Goal: Task Accomplishment & Management: Complete application form

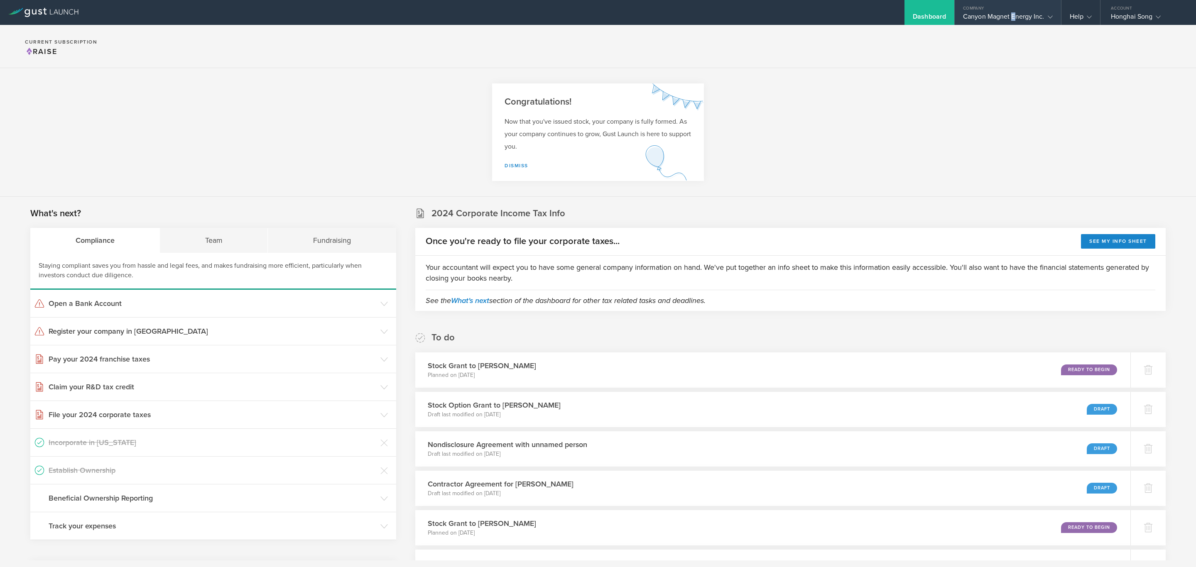
click at [1013, 12] on div "Canyon Magnet Energy Inc." at bounding box center [1008, 18] width 90 height 12
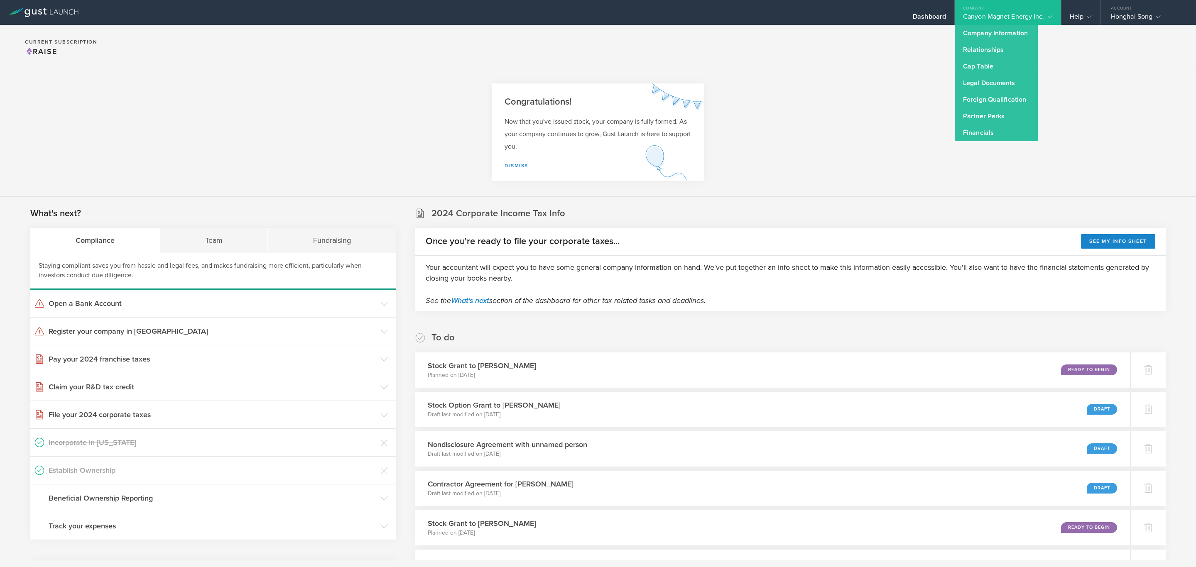
click at [879, 94] on section "Congratulations! Now that you've issued stock, your company is fully formed. As…" at bounding box center [598, 132] width 1196 height 129
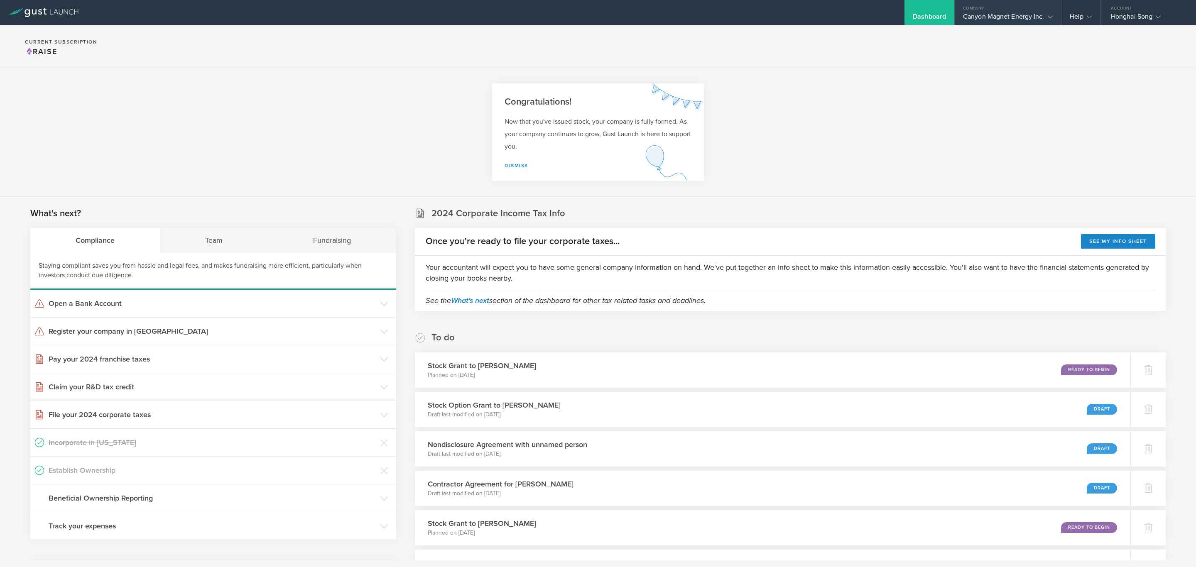
click at [1010, 14] on div "Canyon Magnet Energy Inc." at bounding box center [1008, 18] width 90 height 12
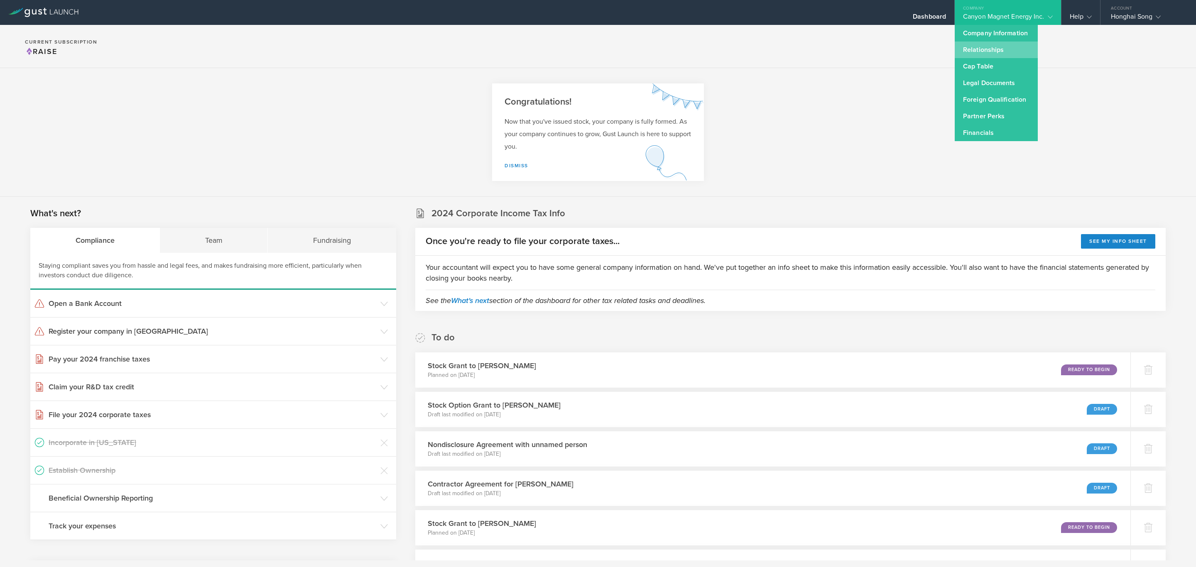
click at [997, 49] on link "Relationships" at bounding box center [995, 50] width 83 height 17
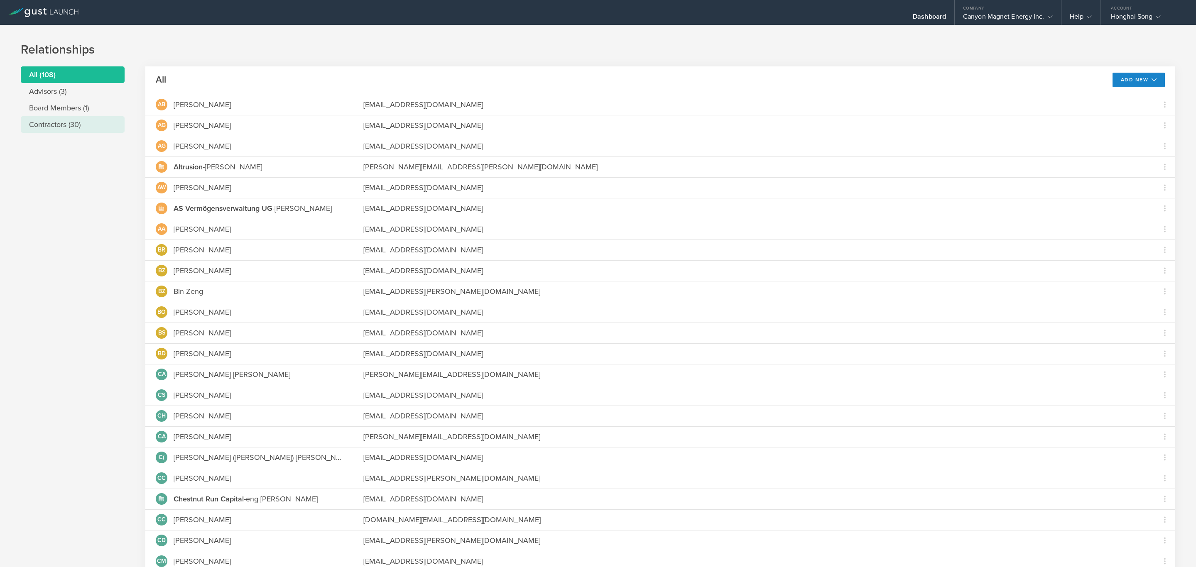
click at [63, 125] on li "Contractors (30)" at bounding box center [73, 124] width 104 height 17
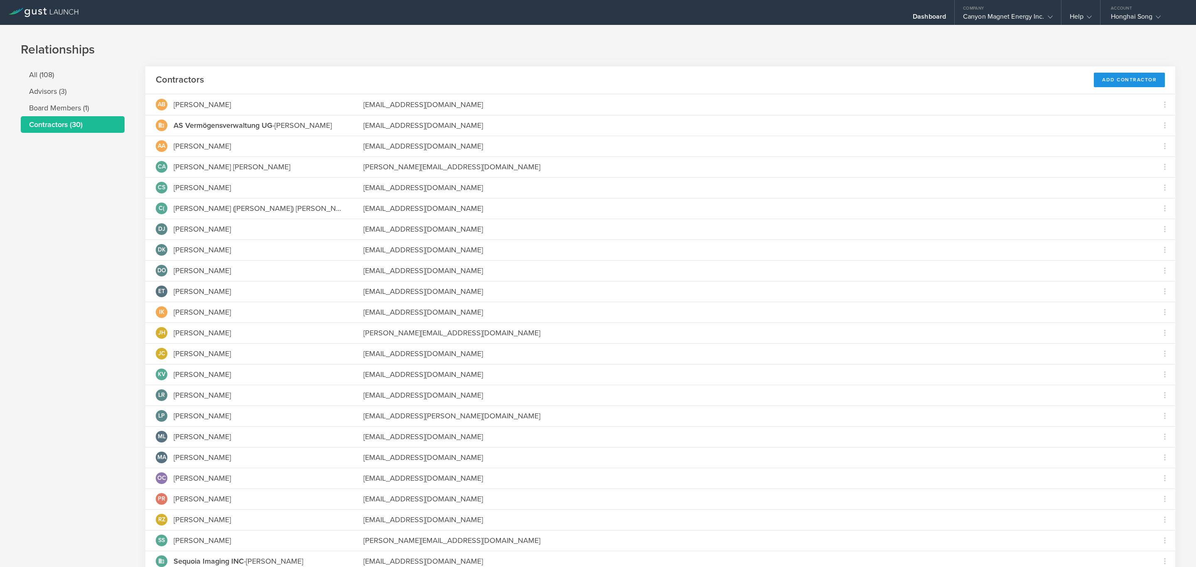
click at [1112, 80] on div "Add Contractor" at bounding box center [1129, 80] width 71 height 15
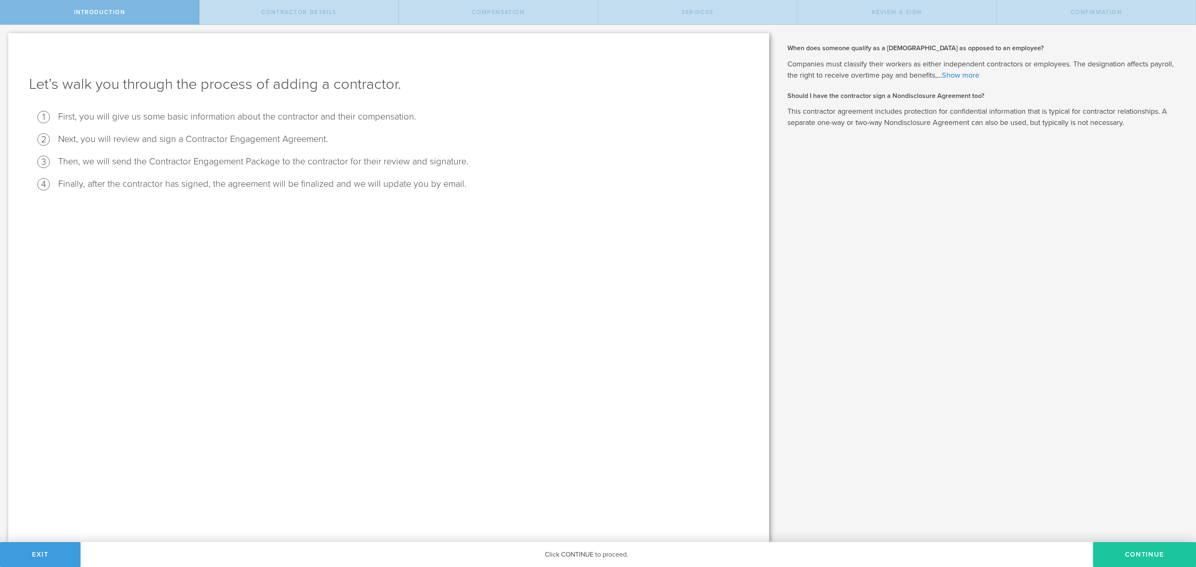
click at [1116, 552] on button "Continue" at bounding box center [1144, 554] width 103 height 25
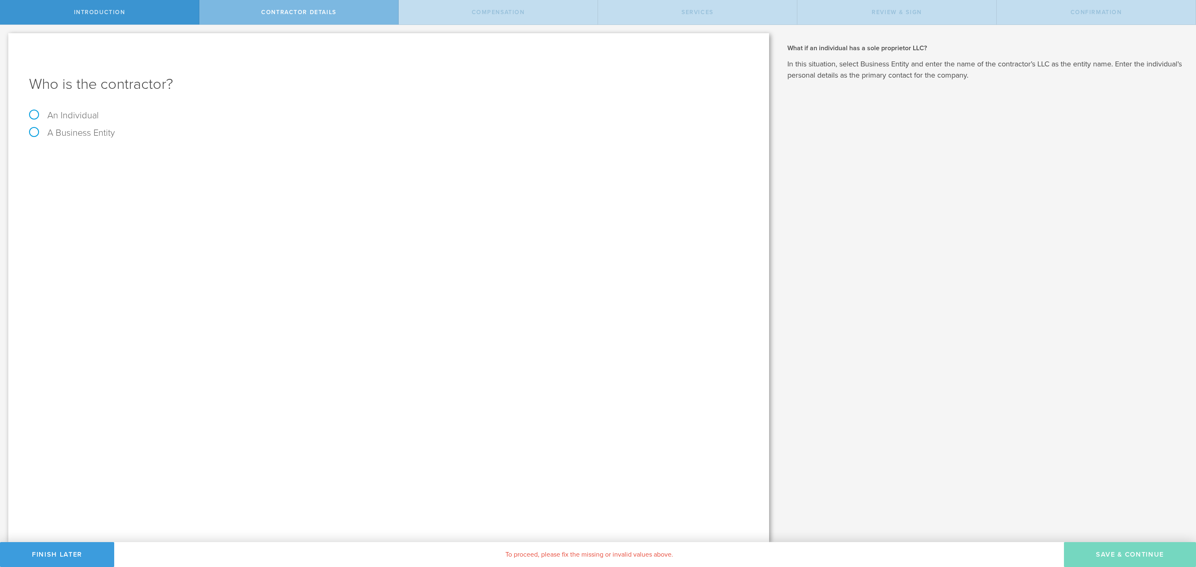
click at [86, 117] on label "An Individual" at bounding box center [64, 115] width 70 height 11
click at [5, 38] on input "An Individual" at bounding box center [2, 31] width 5 height 13
radio input "true"
click at [82, 553] on button "Finish Later" at bounding box center [57, 554] width 114 height 25
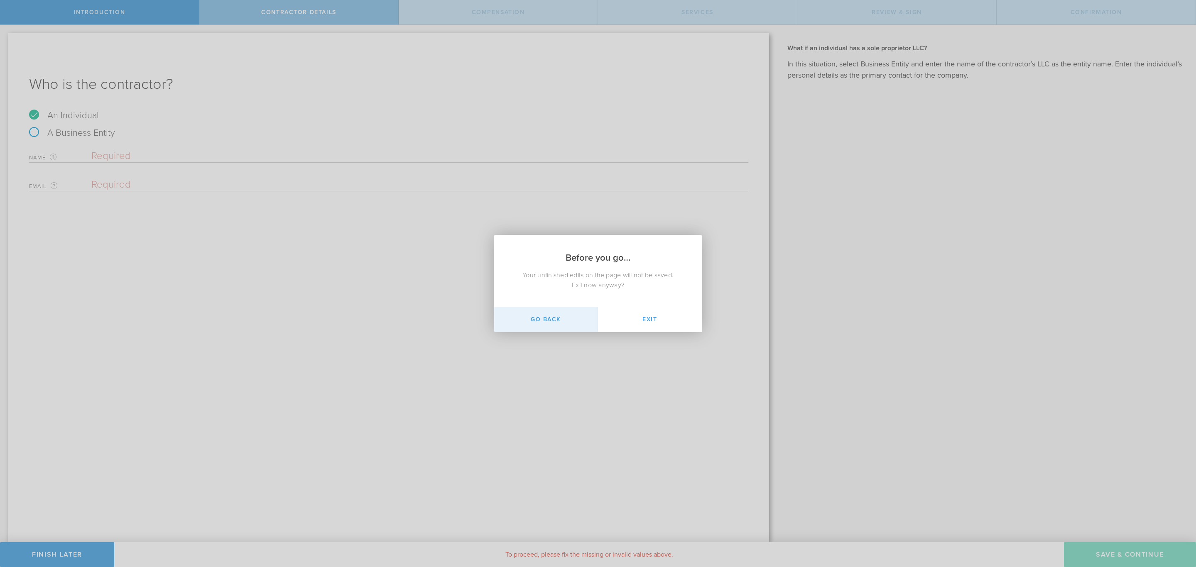
click at [569, 311] on button "Go Back" at bounding box center [546, 319] width 104 height 25
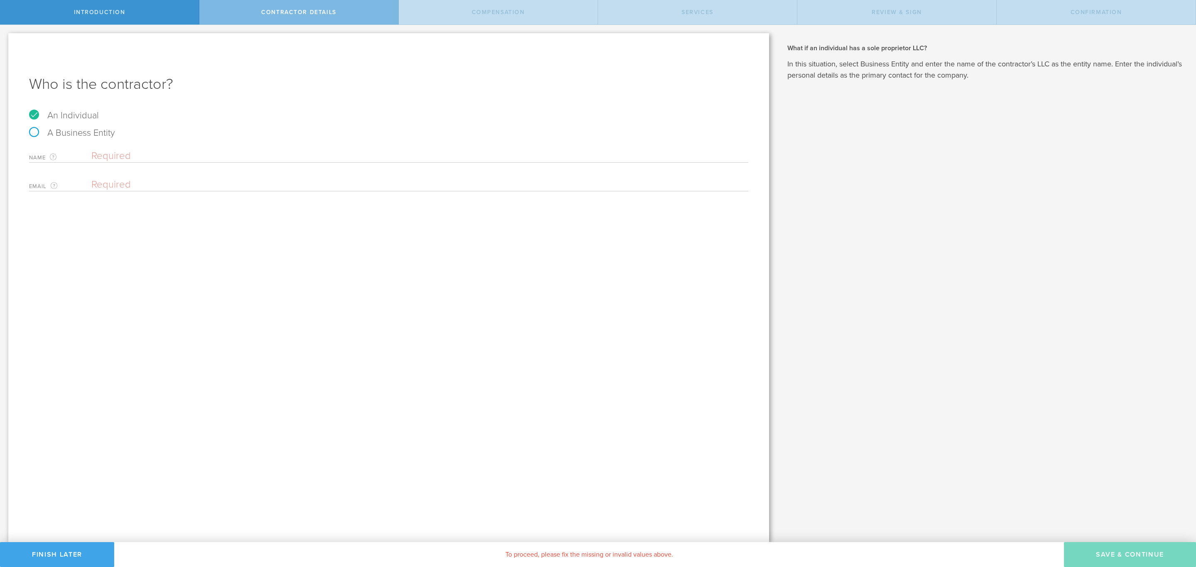
click at [97, 547] on button "Finish Later" at bounding box center [57, 554] width 114 height 25
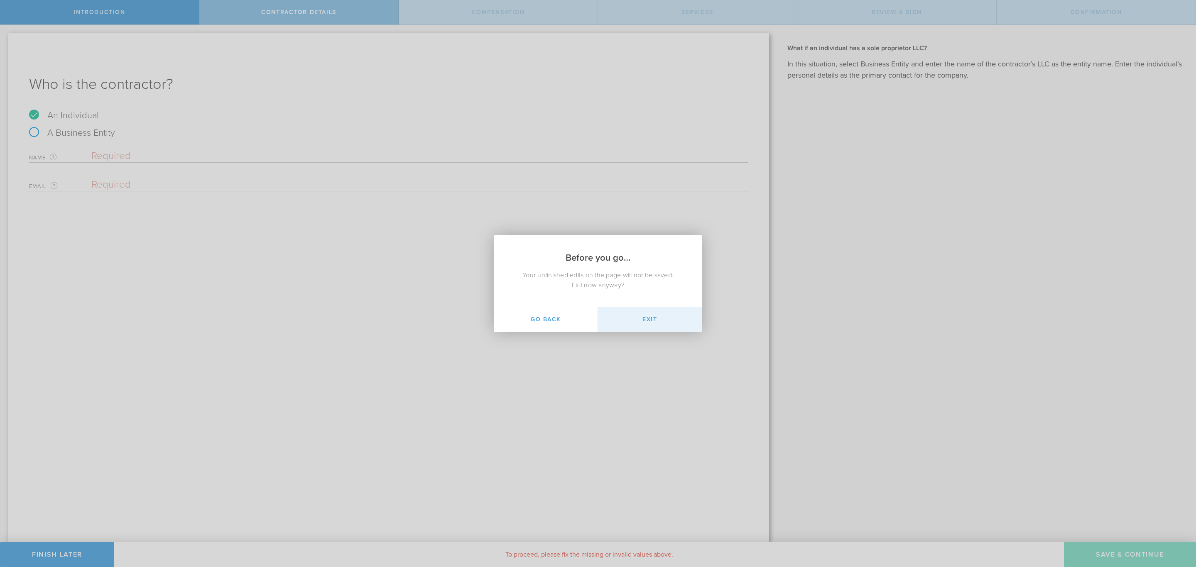
click at [641, 321] on button "Exit" at bounding box center [650, 319] width 104 height 25
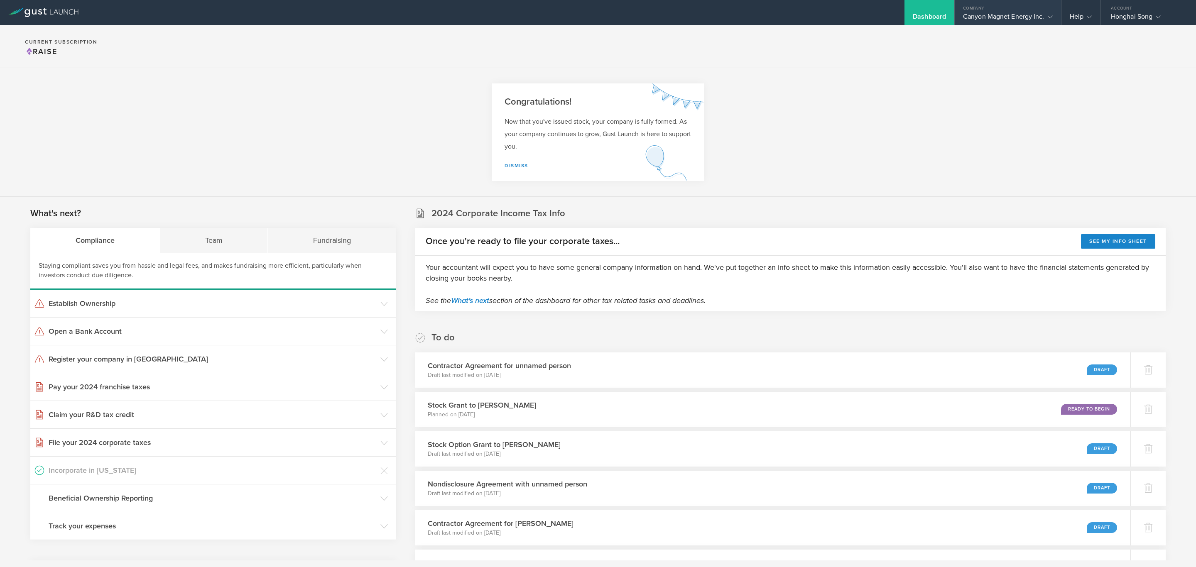
click at [1003, 15] on div "Canyon Magnet Energy Inc." at bounding box center [1008, 18] width 90 height 12
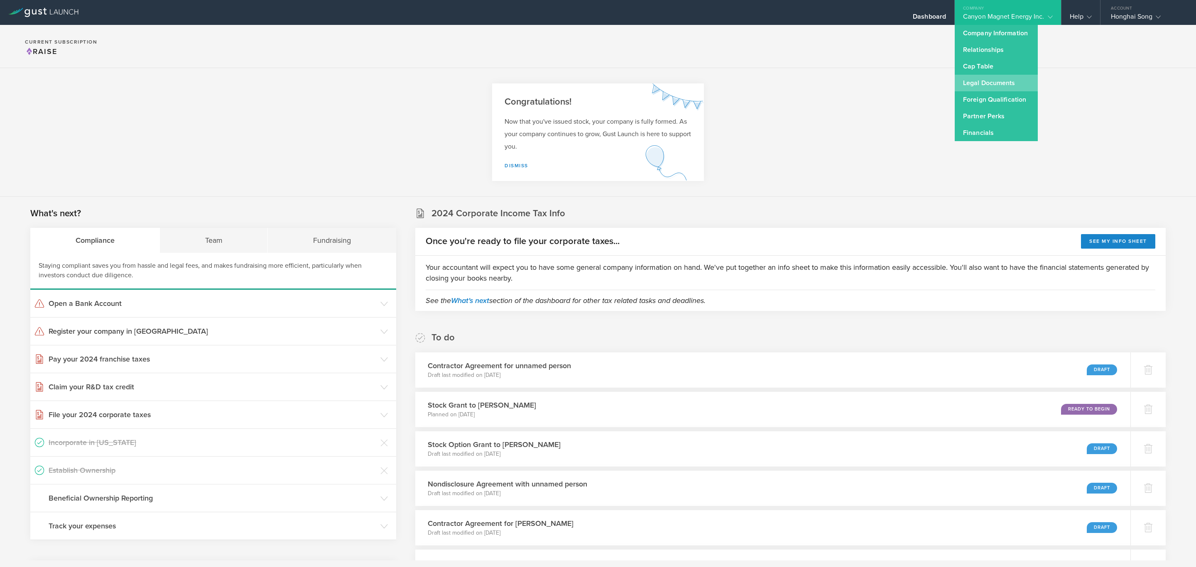
click at [1006, 85] on link "Legal Documents" at bounding box center [995, 83] width 83 height 17
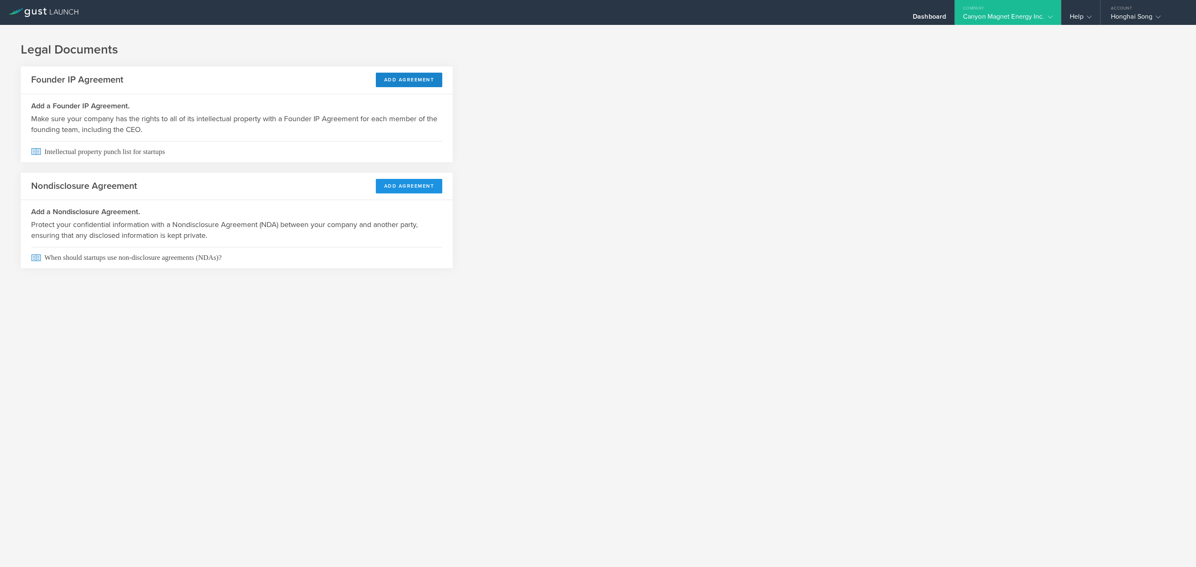
click at [416, 180] on button "Add Agreement" at bounding box center [409, 186] width 67 height 15
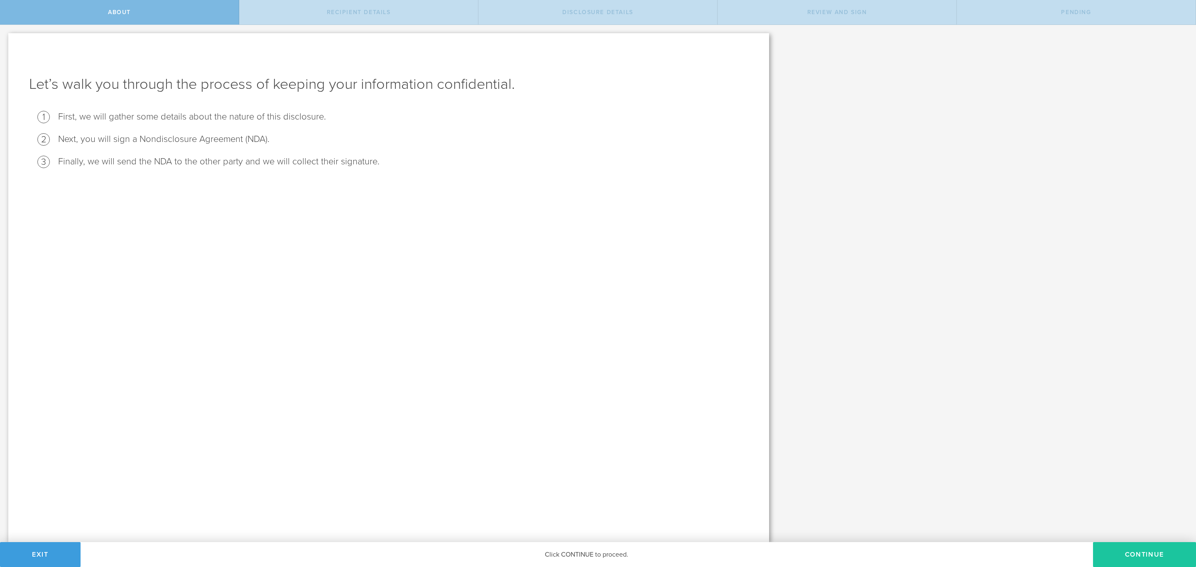
click at [1146, 555] on button "Continue" at bounding box center [1144, 554] width 103 height 25
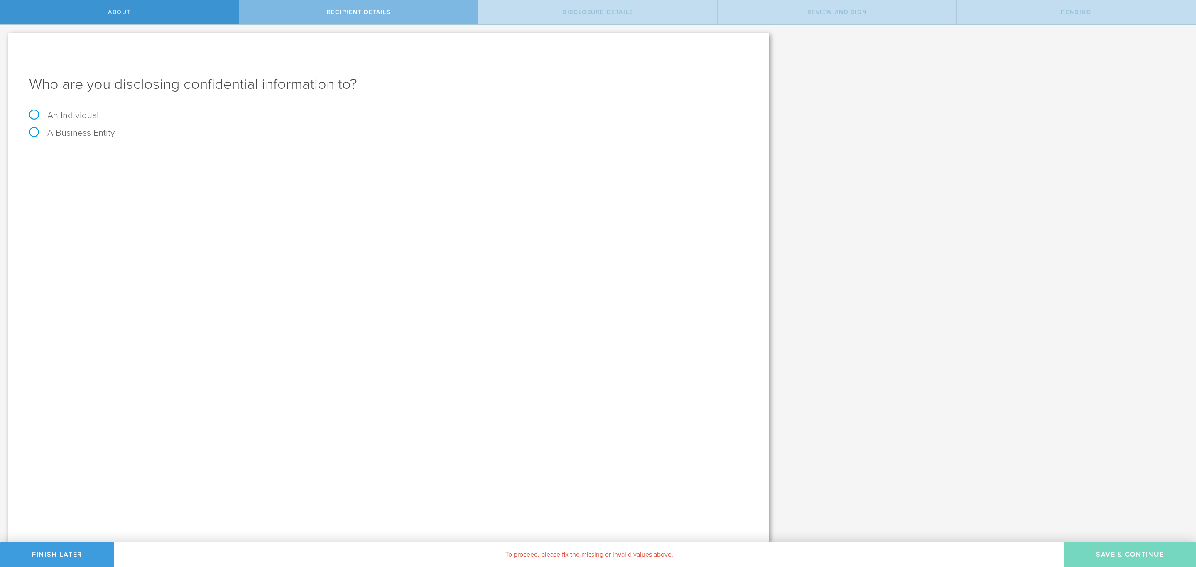
click at [78, 115] on label "An Individual" at bounding box center [64, 115] width 70 height 11
click at [5, 38] on input "An Individual" at bounding box center [2, 31] width 5 height 13
radio input "true"
click at [110, 156] on input "text" at bounding box center [419, 156] width 657 height 12
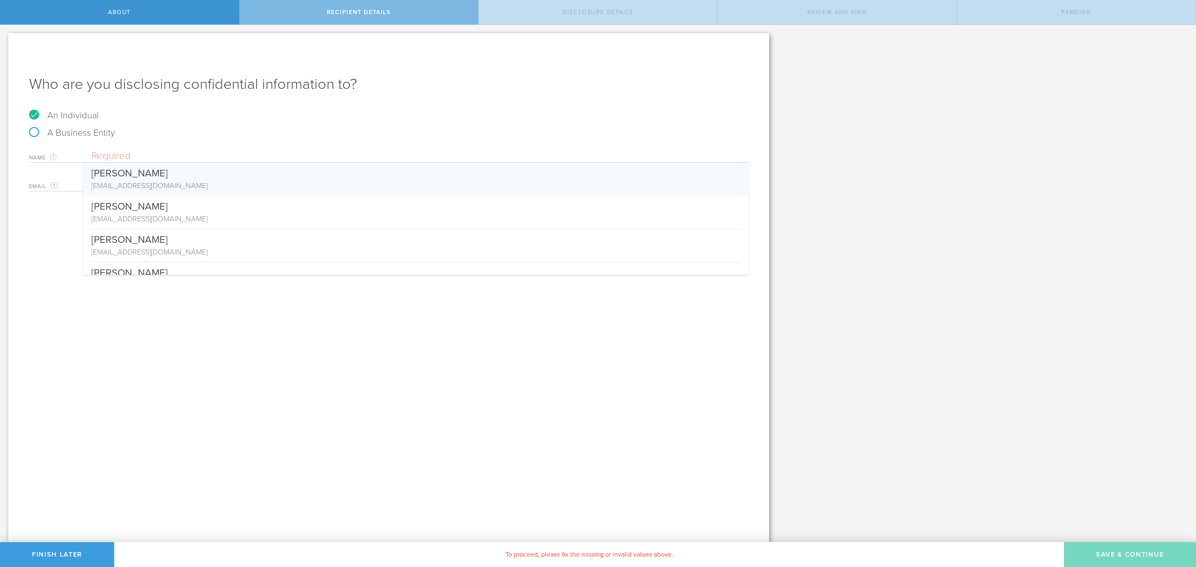
paste input "Armando Xique Trujillo <axiquetrujillo11@gmail.com>"
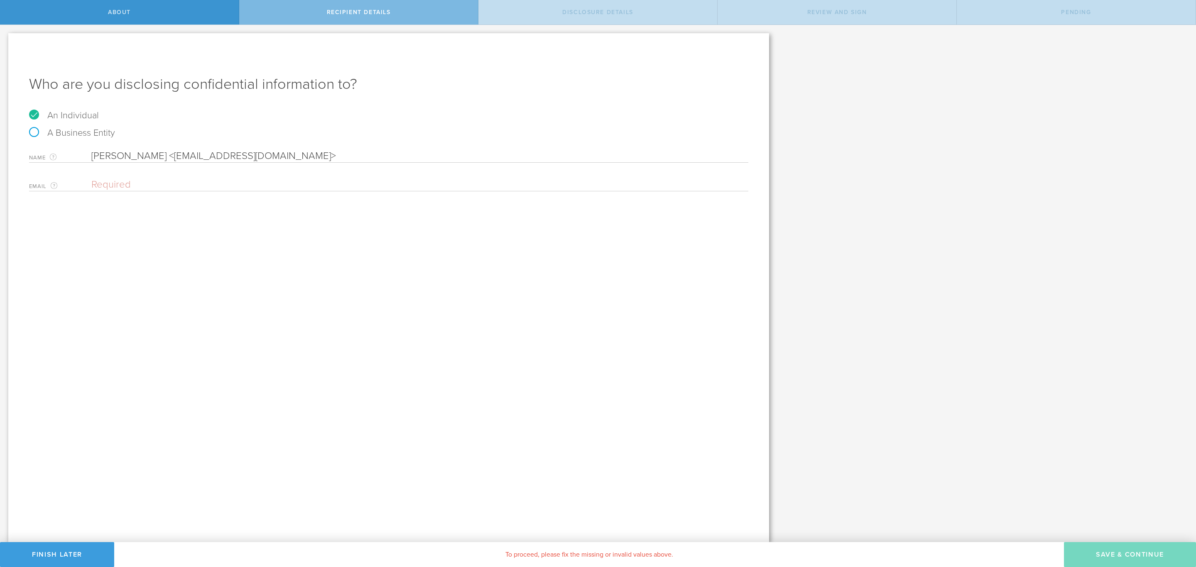
drag, startPoint x: 191, startPoint y: 153, endPoint x: 396, endPoint y: 167, distance: 206.4
click at [396, 167] on div "Name The first and last name of the person that you are disclosing confidential…" at bounding box center [388, 169] width 719 height 46
type input "Armando Xique Trujillo"
click at [215, 183] on input "email" at bounding box center [417, 185] width 653 height 12
paste input "<axiquetrujillo11@gmail.com>"
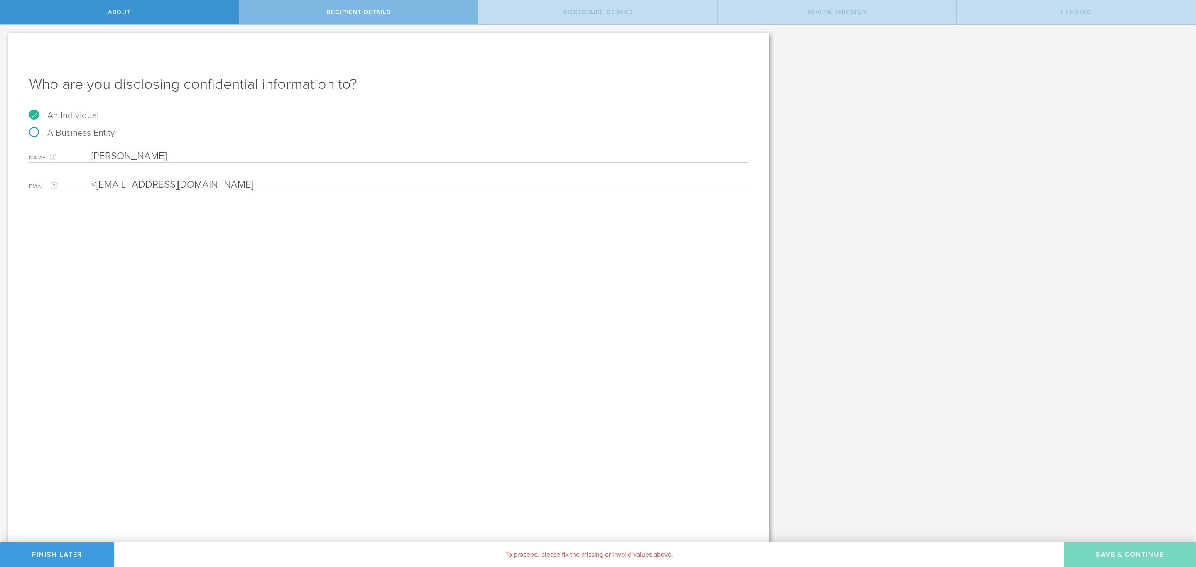
drag, startPoint x: 97, startPoint y: 184, endPoint x: 84, endPoint y: 184, distance: 12.5
click at [84, 184] on div "Email The email address of the person that you are disclosing confidential info…" at bounding box center [388, 182] width 719 height 17
type input "axiquetrujillo11@gmail.com"
click at [304, 248] on div "Who are you disclosing confidential information to? An Individual A Business En…" at bounding box center [388, 287] width 761 height 509
click at [1112, 550] on button "Save & Continue" at bounding box center [1130, 554] width 132 height 25
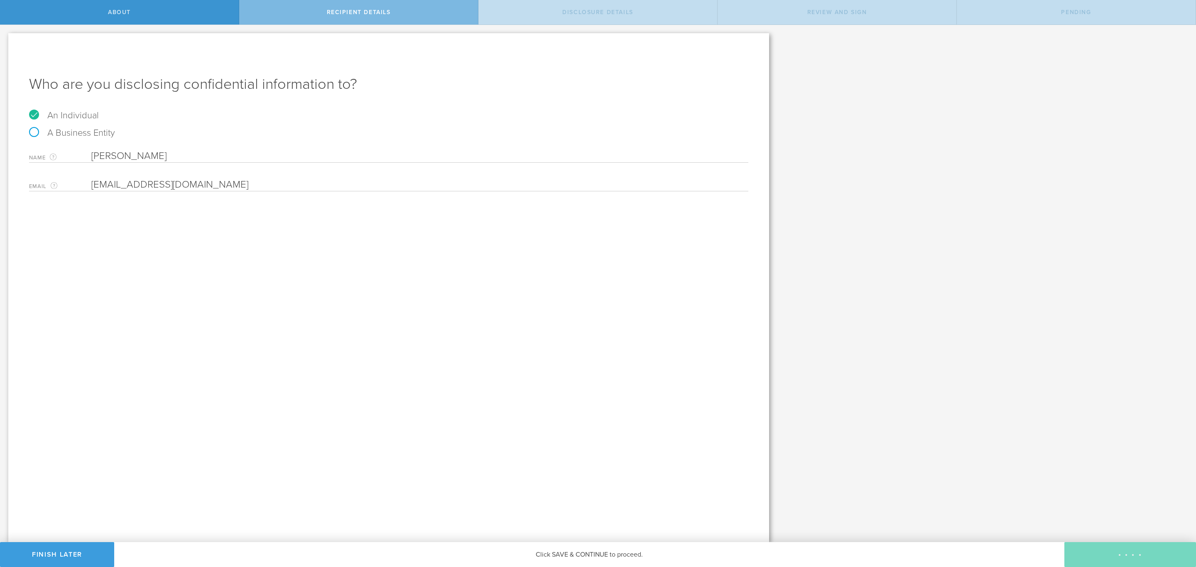
select select "string:5 years"
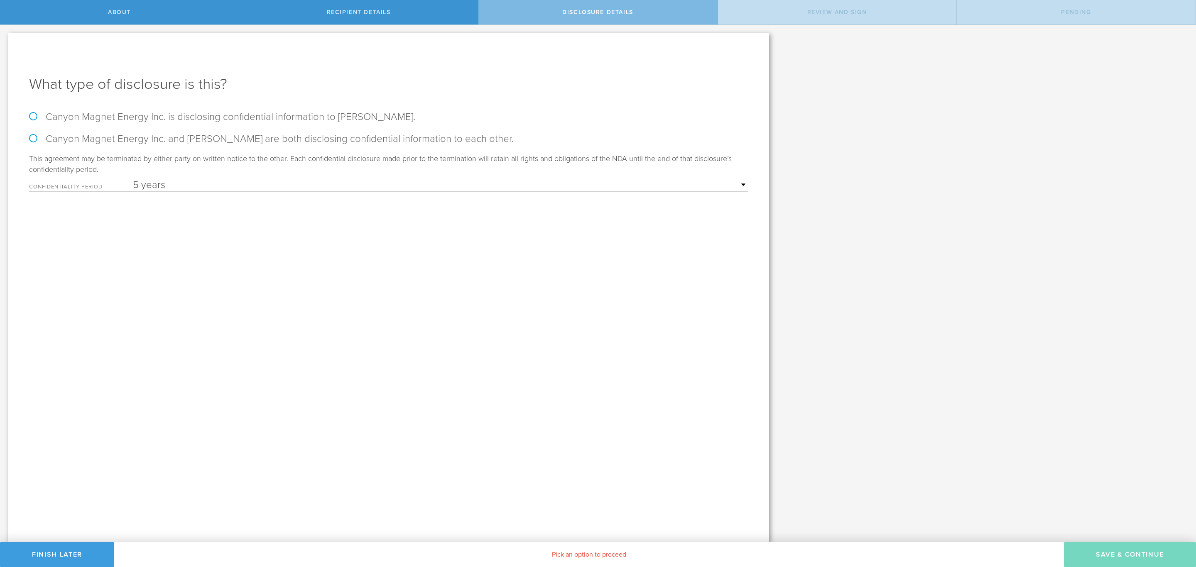
click at [260, 115] on label "Canyon Magnet Energy Inc. is disclosing confidential information to Armando Xiq…" at bounding box center [388, 117] width 719 height 12
click at [5, 42] on input "Canyon Magnet Energy Inc. is disclosing confidential information to Armando Xiq…" at bounding box center [2, 33] width 5 height 17
radio input "true"
click at [1116, 550] on button "Save & Continue" at bounding box center [1130, 554] width 132 height 25
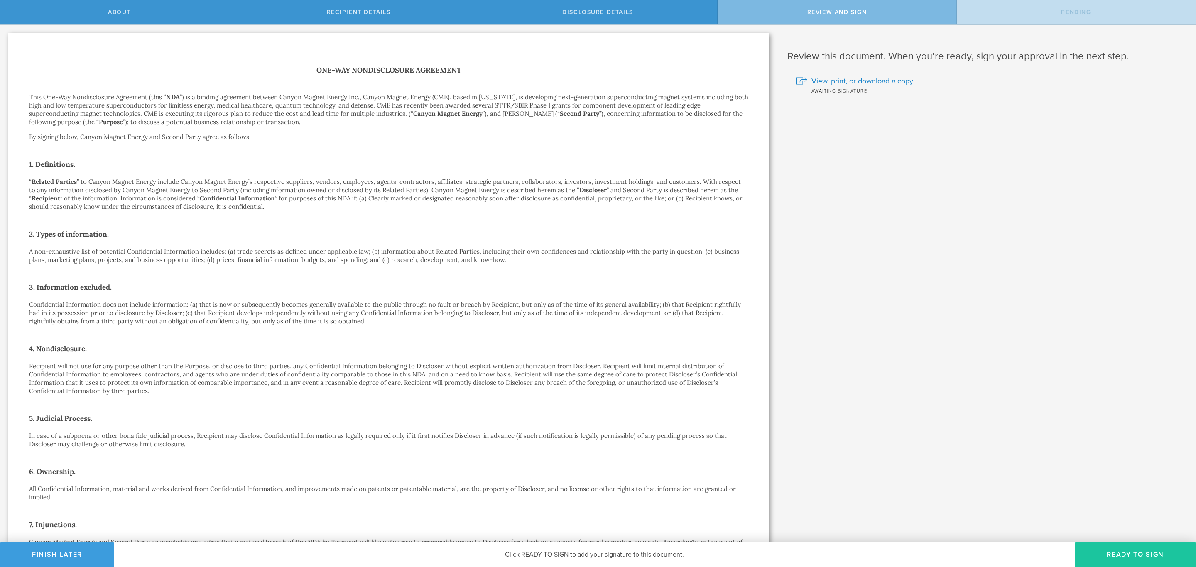
click at [1117, 550] on button "Ready to Sign" at bounding box center [1134, 554] width 121 height 25
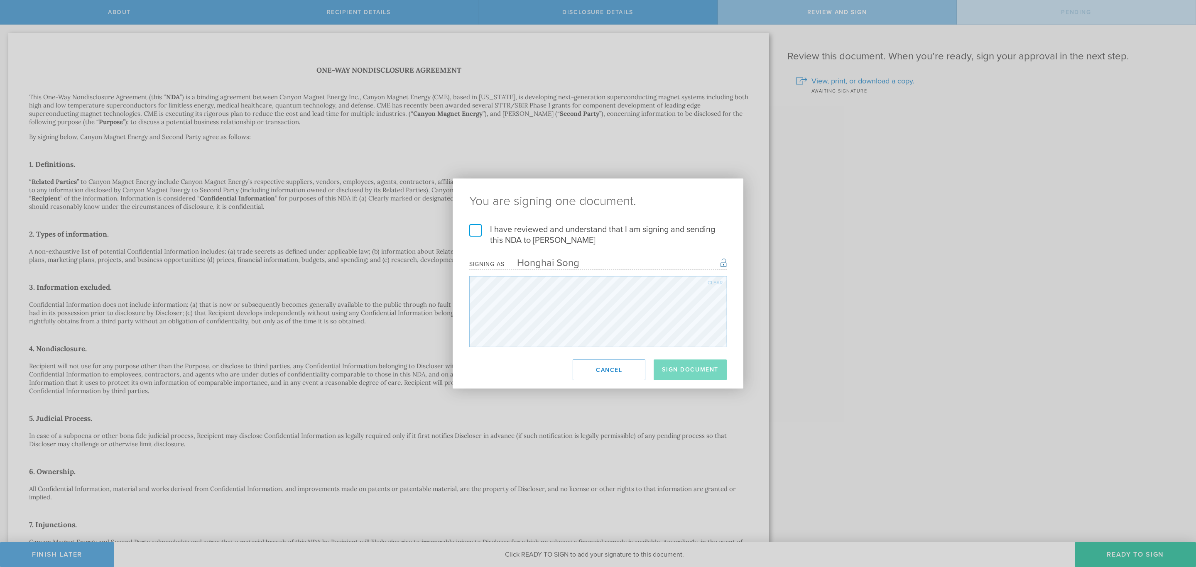
click at [507, 237] on label "I have reviewed and understand that I am signing and sending this NDA to Armand…" at bounding box center [597, 235] width 257 height 22
click at [0, 0] on input "I have reviewed and understand that I am signing and sending this NDA to Armand…" at bounding box center [0, 0] width 0 height 0
click at [690, 364] on button "Sign Document" at bounding box center [689, 370] width 73 height 21
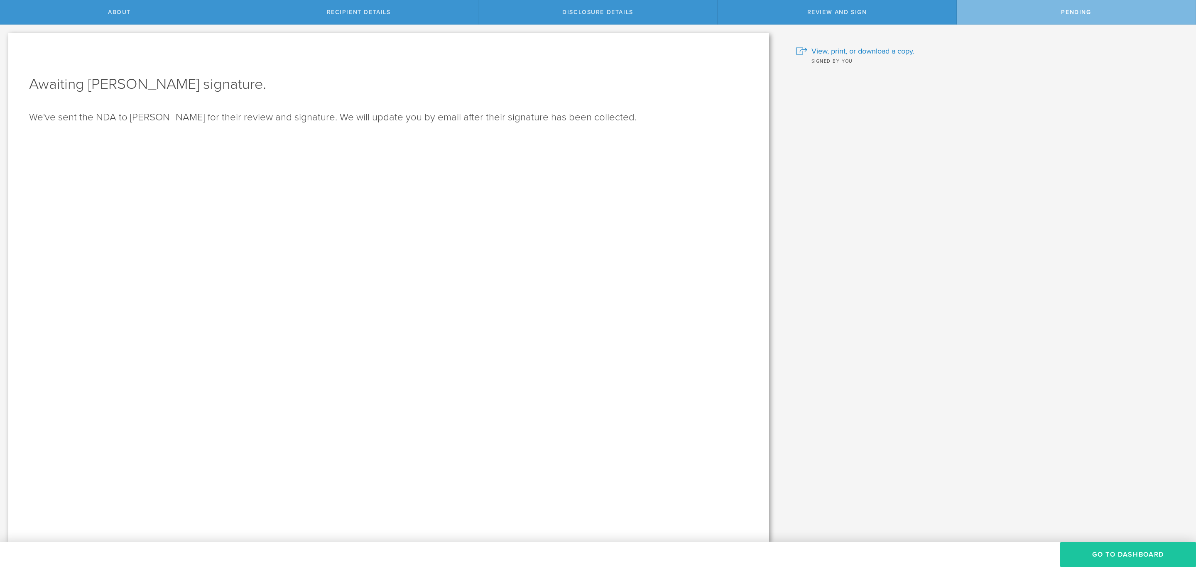
click at [1113, 543] on button "Go to dashboard" at bounding box center [1128, 554] width 136 height 25
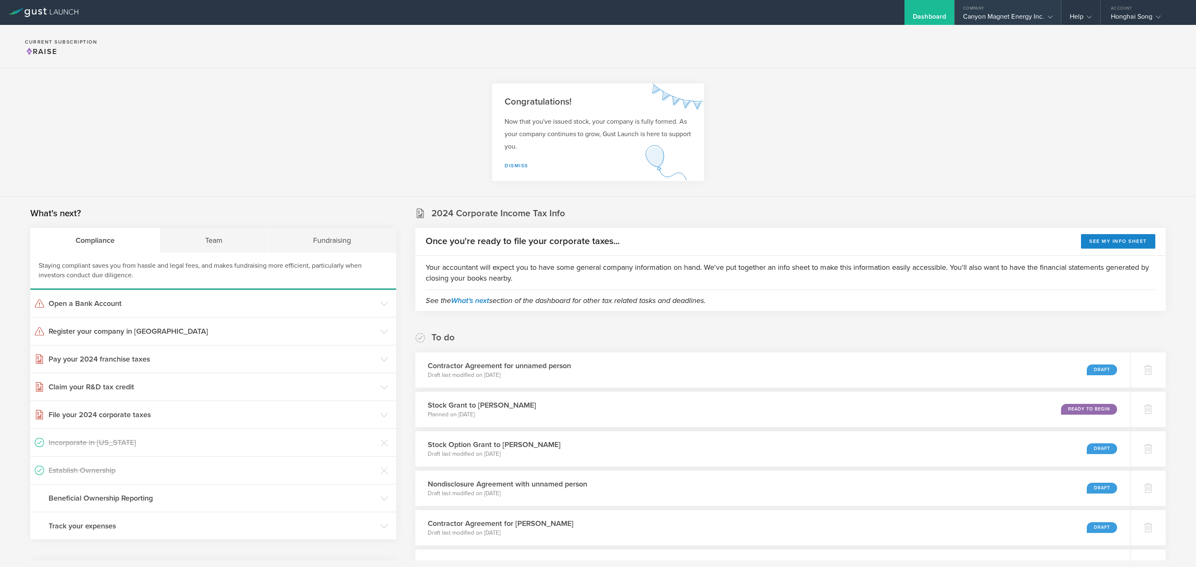
click at [1014, 13] on div "Canyon Magnet Energy Inc." at bounding box center [1008, 18] width 90 height 12
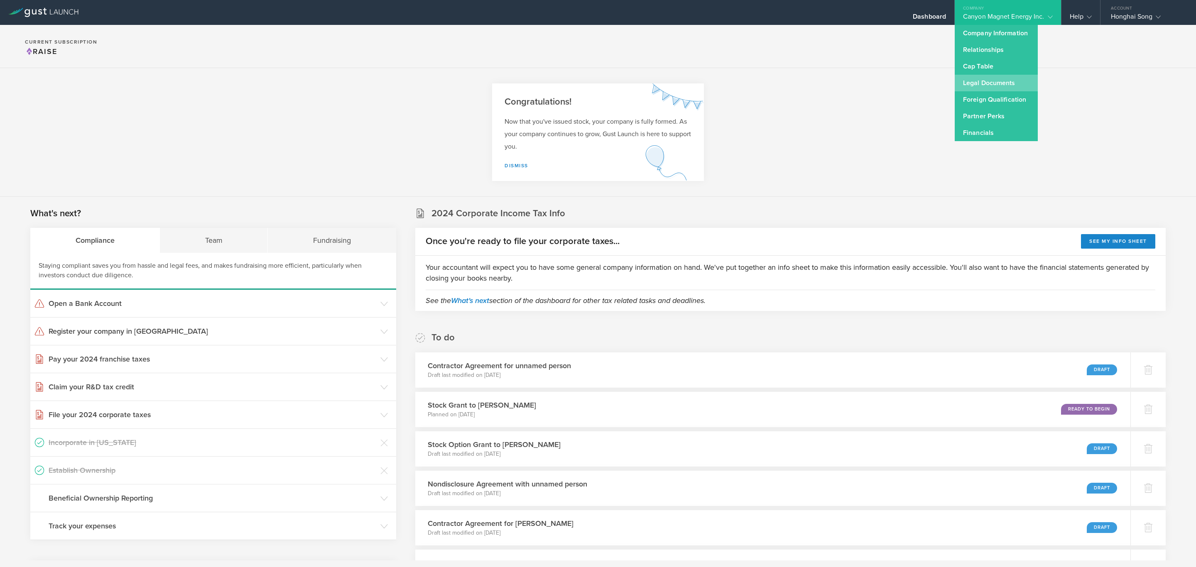
click at [1000, 81] on link "Legal Documents" at bounding box center [995, 83] width 83 height 17
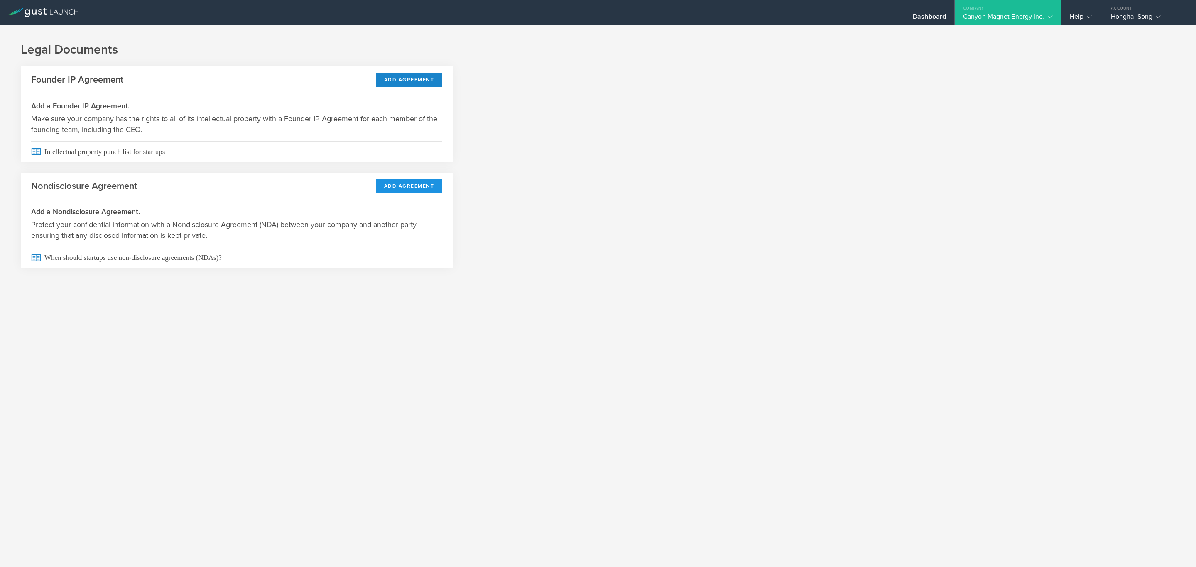
click at [413, 190] on button "Add Agreement" at bounding box center [409, 186] width 67 height 15
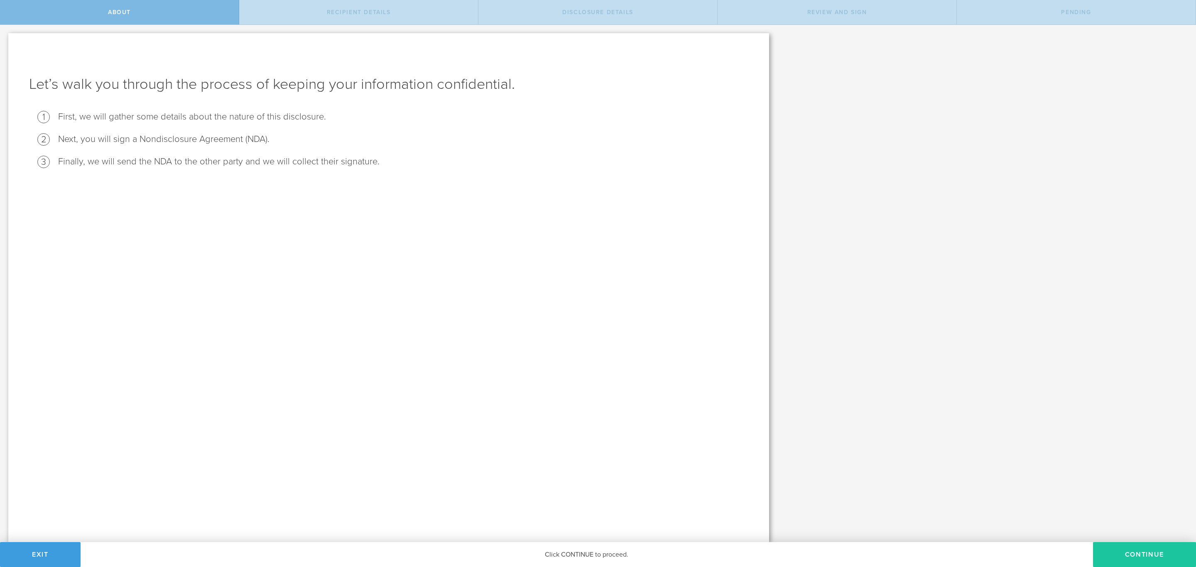
click at [1122, 555] on button "Continue" at bounding box center [1144, 554] width 103 height 25
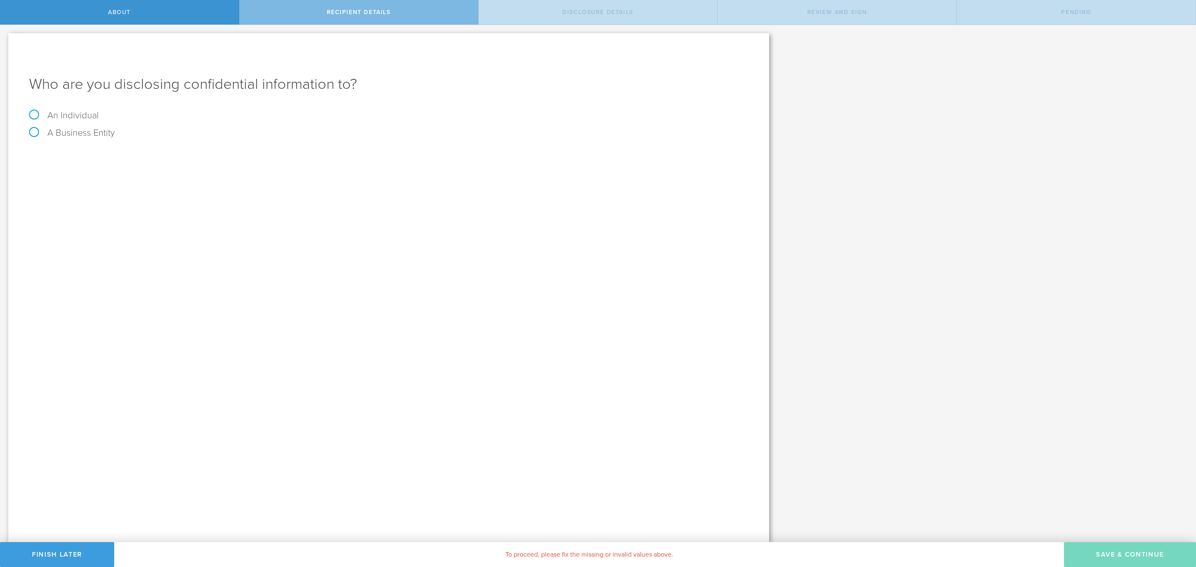
click at [97, 122] on div "An Individual" at bounding box center [388, 119] width 719 height 17
click at [90, 116] on label "An Individual" at bounding box center [64, 115] width 70 height 11
click at [5, 38] on input "An Individual" at bounding box center [2, 31] width 5 height 13
radio input "true"
click at [281, 156] on input "text" at bounding box center [419, 156] width 657 height 12
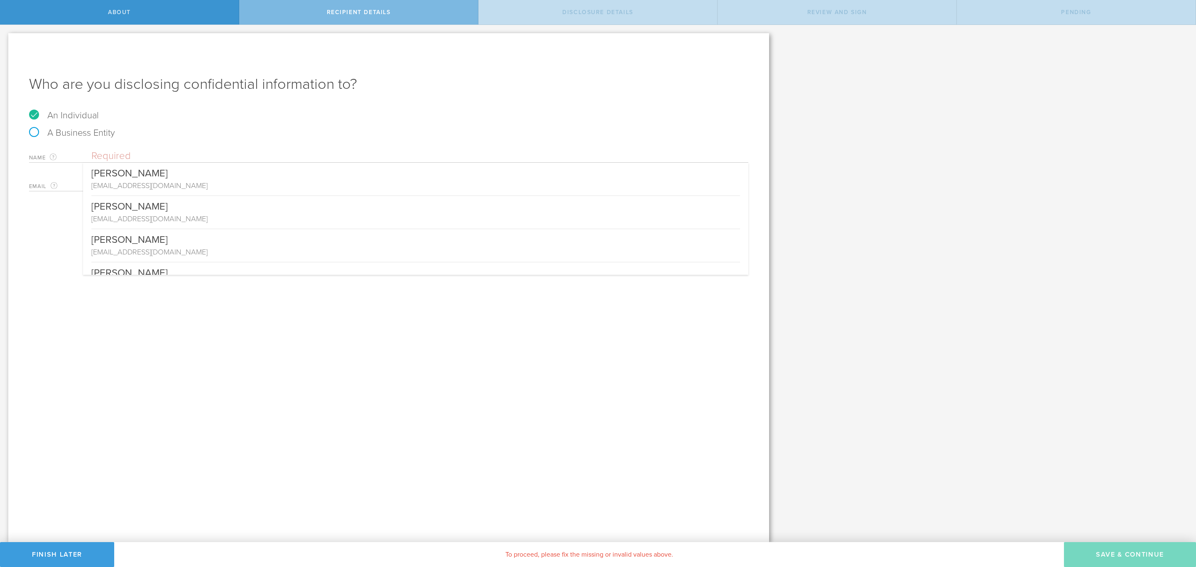
paste input "[PERSON_NAME] [PERSON_NAME]"
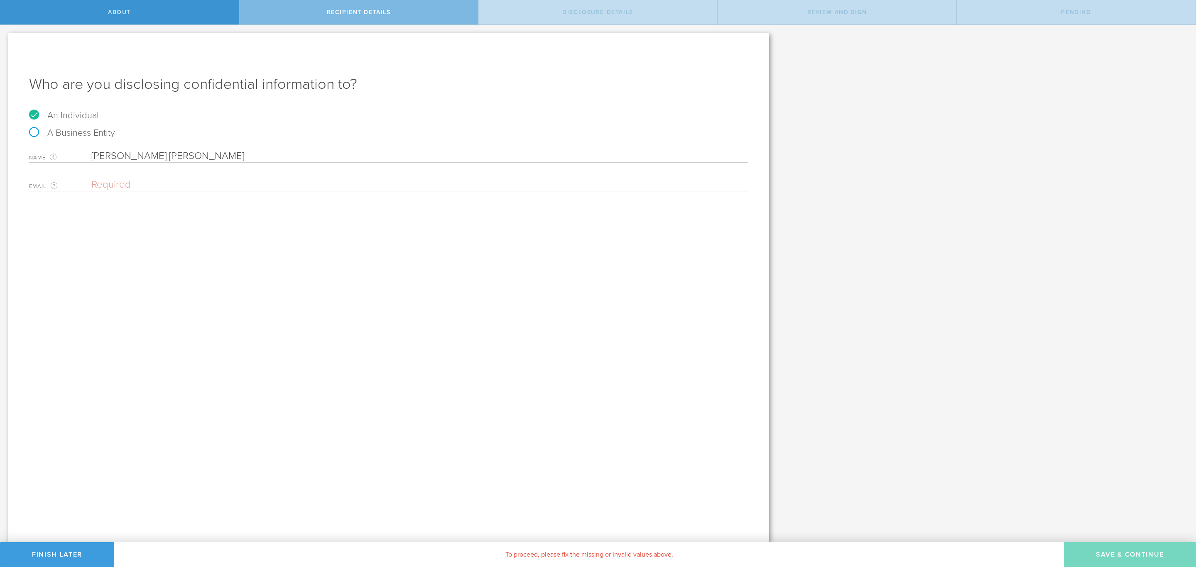
type input "[PERSON_NAME] [PERSON_NAME]"
drag, startPoint x: 217, startPoint y: 367, endPoint x: 142, endPoint y: 112, distance: 265.1
click at [217, 365] on div "Who are you disclosing confidential information to? An Individual A Business En…" at bounding box center [388, 287] width 761 height 509
click at [207, 181] on input "email" at bounding box center [417, 185] width 653 height 12
paste input "[EMAIL_ADDRESS][DOMAIN_NAME]"
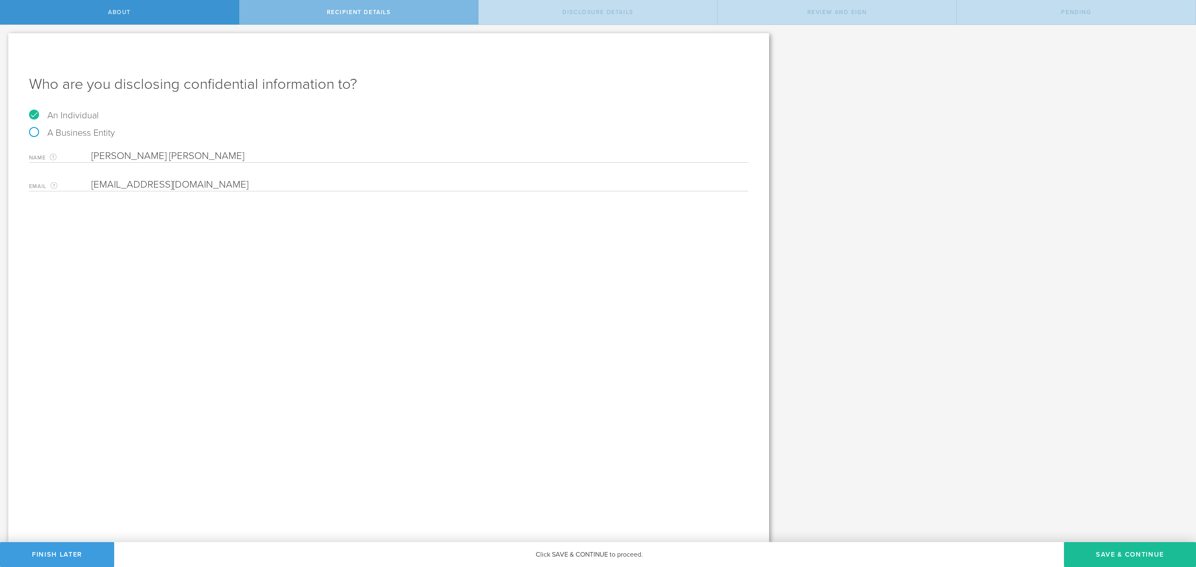
type input "[EMAIL_ADDRESS][DOMAIN_NAME]"
click at [367, 252] on div "Who are you disclosing confidential information to? An Individual A Business En…" at bounding box center [388, 287] width 761 height 509
click at [1119, 549] on button "Save & Continue" at bounding box center [1130, 554] width 132 height 25
select select "string:5 years"
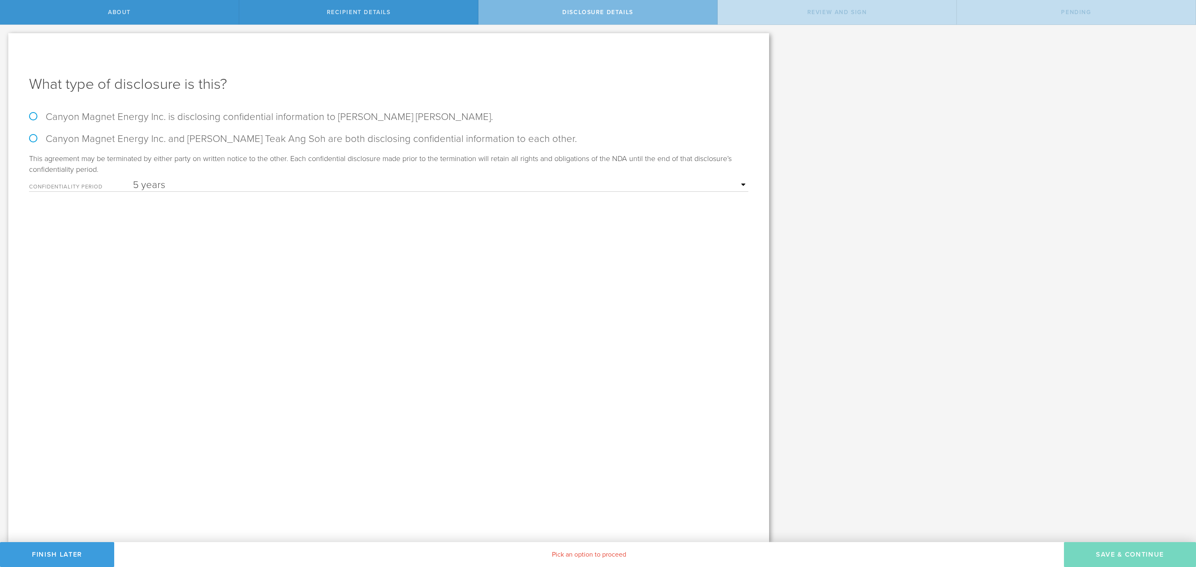
click at [150, 115] on label "Canyon Magnet Energy Inc. is disclosing confidential information to [PERSON_NAM…" at bounding box center [388, 117] width 719 height 12
click at [5, 42] on input "Canyon Magnet Energy Inc. is disclosing confidential information to [PERSON_NAM…" at bounding box center [2, 33] width 5 height 17
radio input "true"
click at [1124, 553] on button "Save & Continue" at bounding box center [1130, 554] width 132 height 25
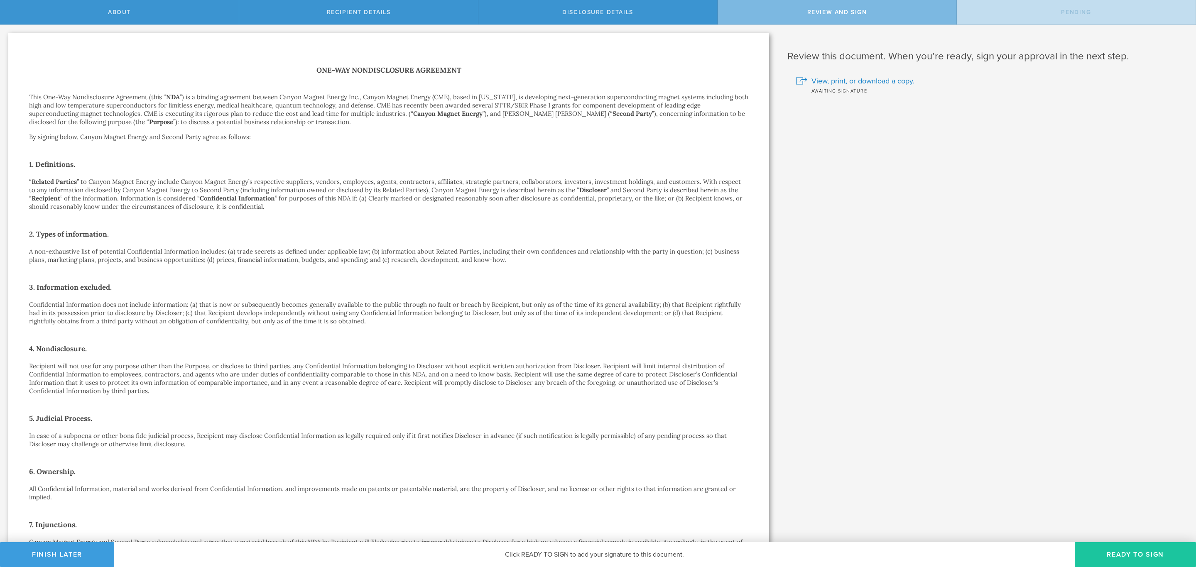
click at [1129, 555] on button "Ready to Sign" at bounding box center [1134, 554] width 121 height 25
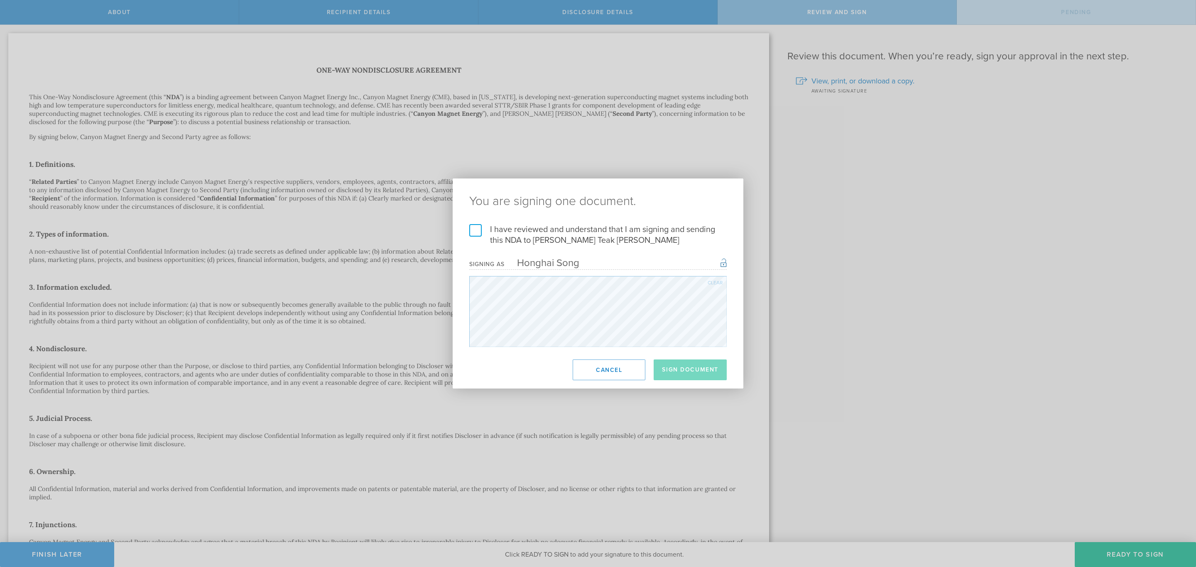
click at [621, 234] on label "I have reviewed and understand that I am signing and sending this NDA to [PERSO…" at bounding box center [597, 235] width 257 height 22
click at [0, 0] on input "I have reviewed and understand that I am signing and sending this NDA to [PERSO…" at bounding box center [0, 0] width 0 height 0
click at [679, 363] on button "Sign Document" at bounding box center [689, 370] width 73 height 21
